Goal: Information Seeking & Learning: Find specific fact

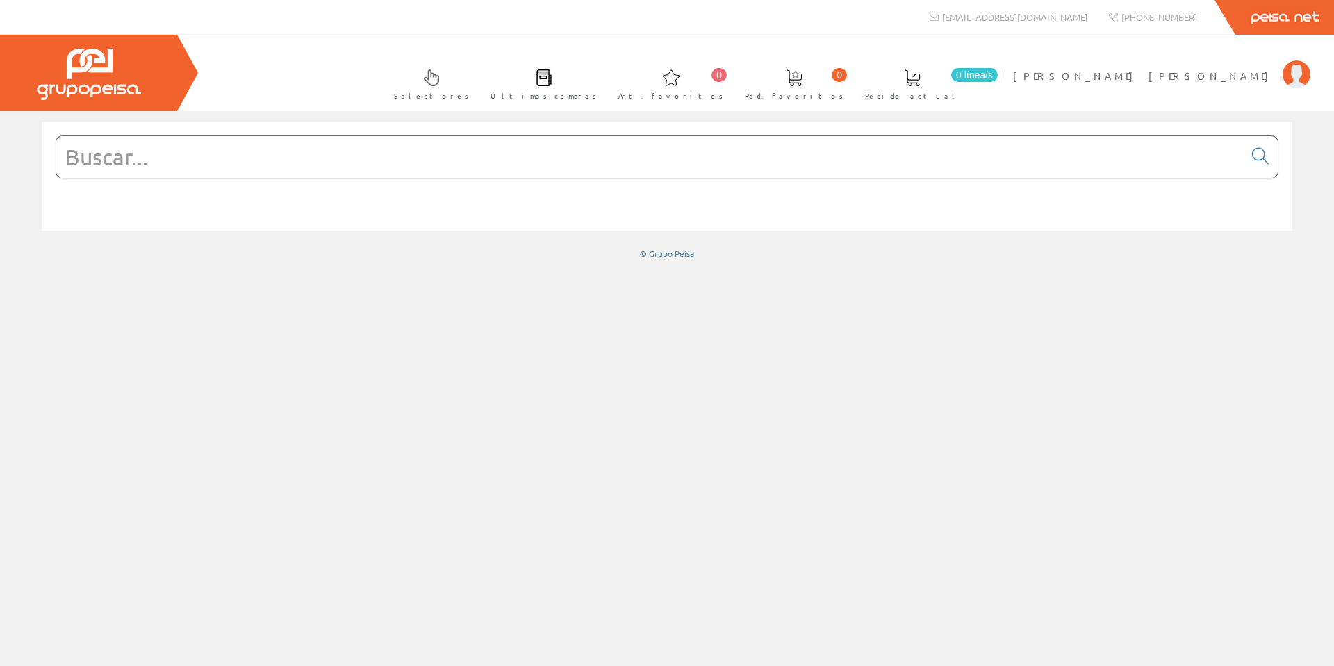
click at [306, 156] on input "text" at bounding box center [650, 157] width 1188 height 42
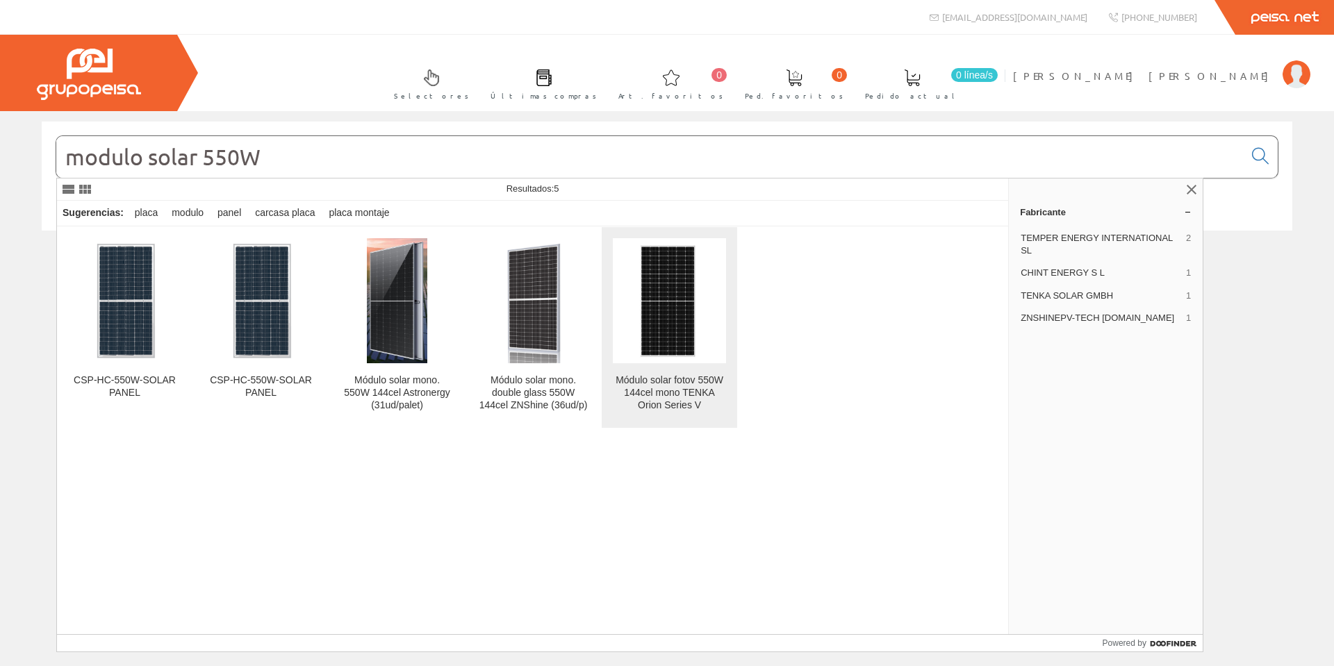
type input "modulo solar 550W"
click at [663, 334] on img at bounding box center [669, 300] width 70 height 125
